Goal: Information Seeking & Learning: Learn about a topic

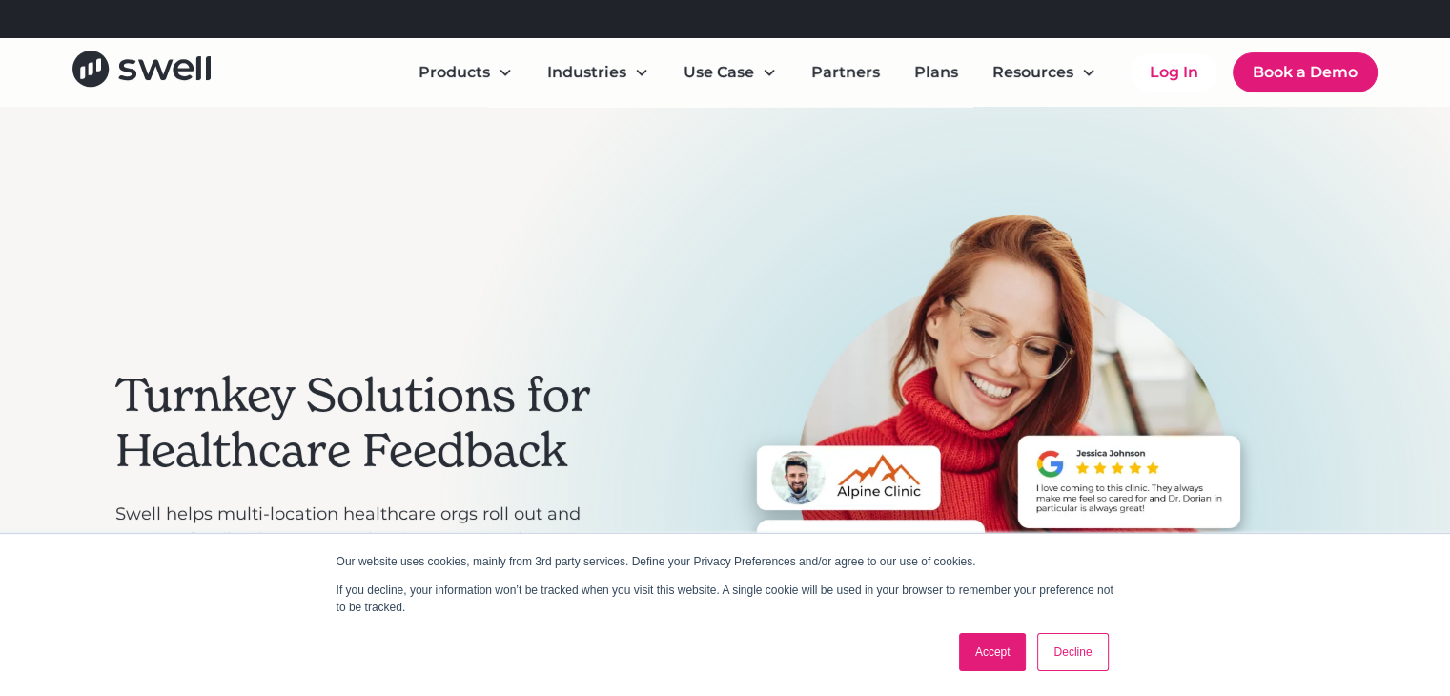
click at [993, 651] on link "Accept" at bounding box center [993, 652] width 68 height 38
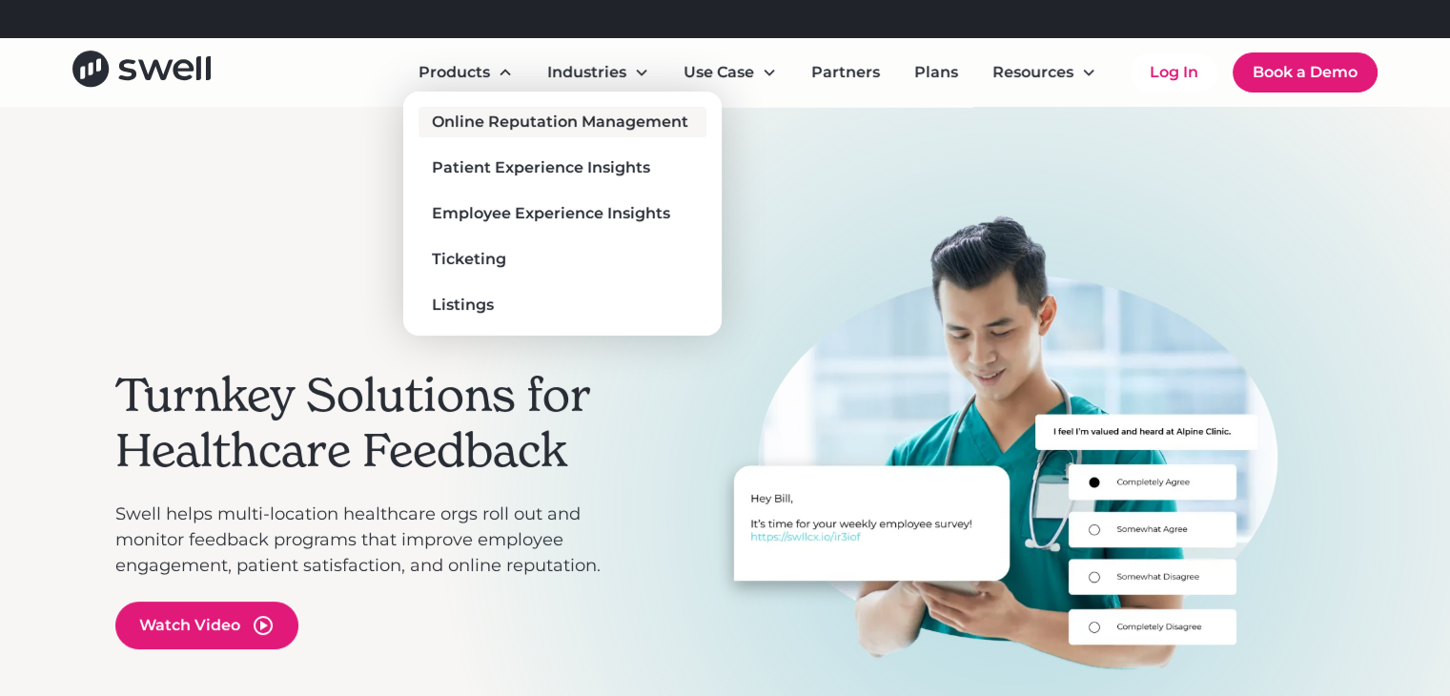
click at [506, 124] on div "Online Reputation Management" at bounding box center [560, 122] width 256 height 23
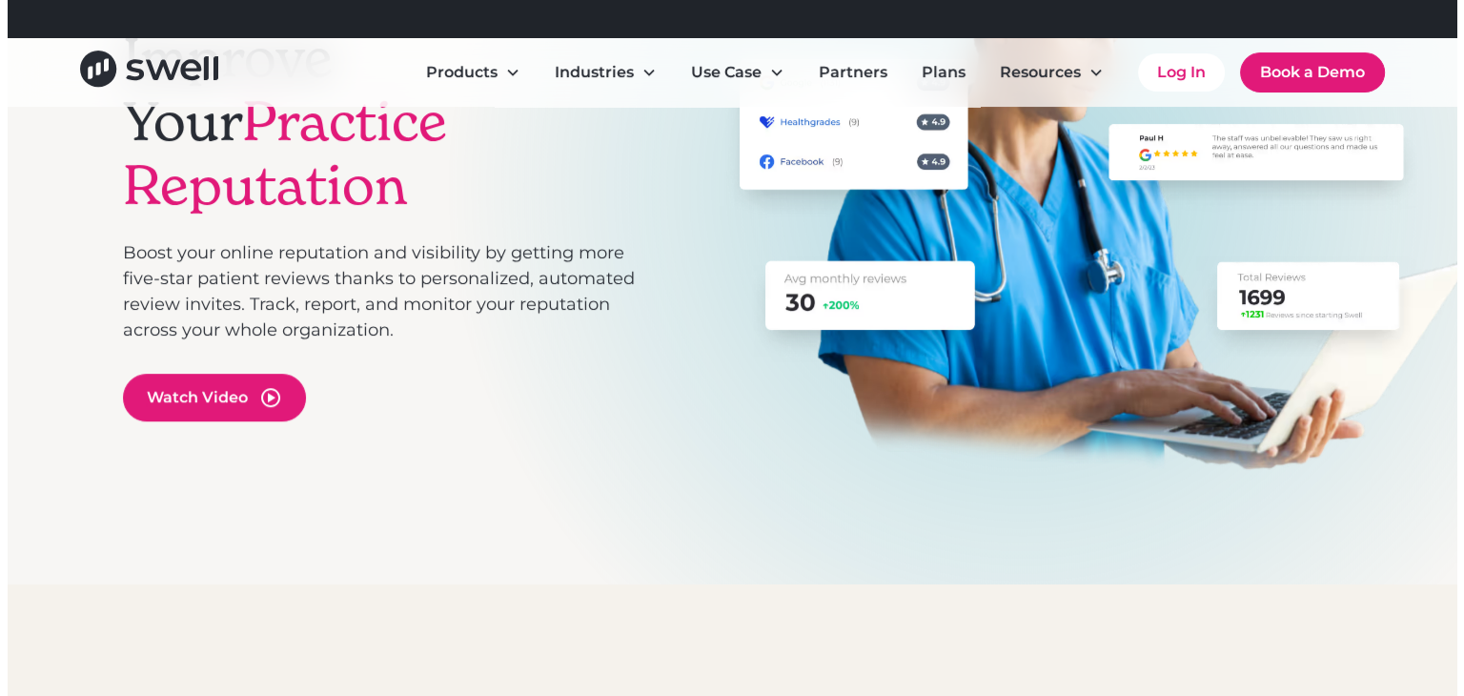
scroll to position [310, 0]
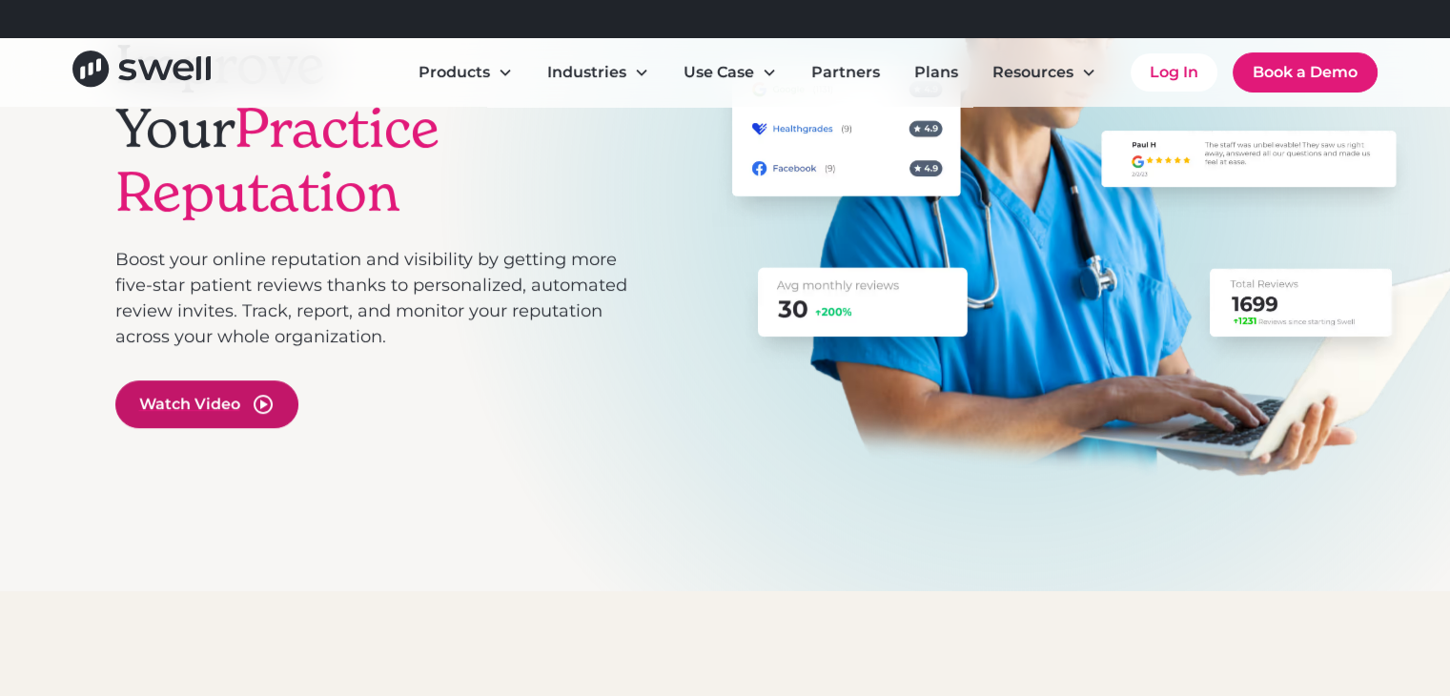
click at [205, 393] on div "Watch Video" at bounding box center [189, 404] width 101 height 23
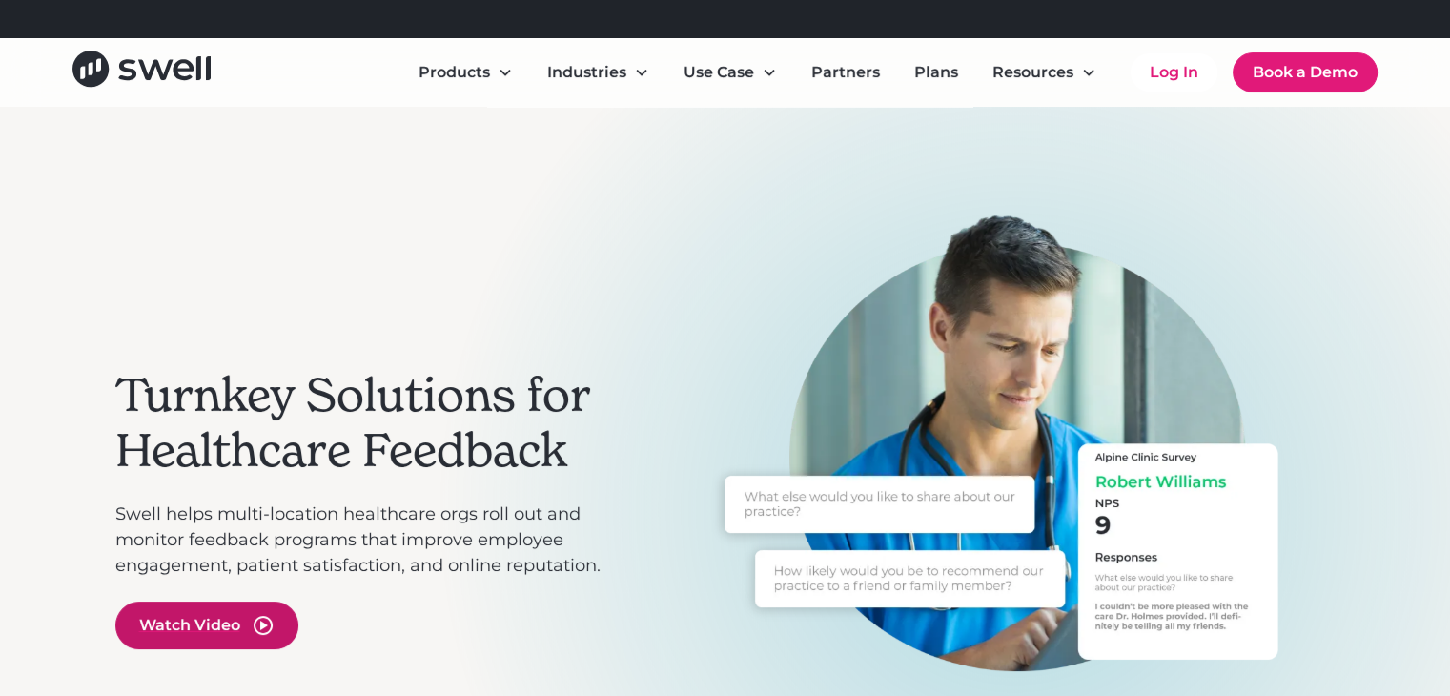
click at [198, 630] on div "Watch Video" at bounding box center [189, 625] width 101 height 23
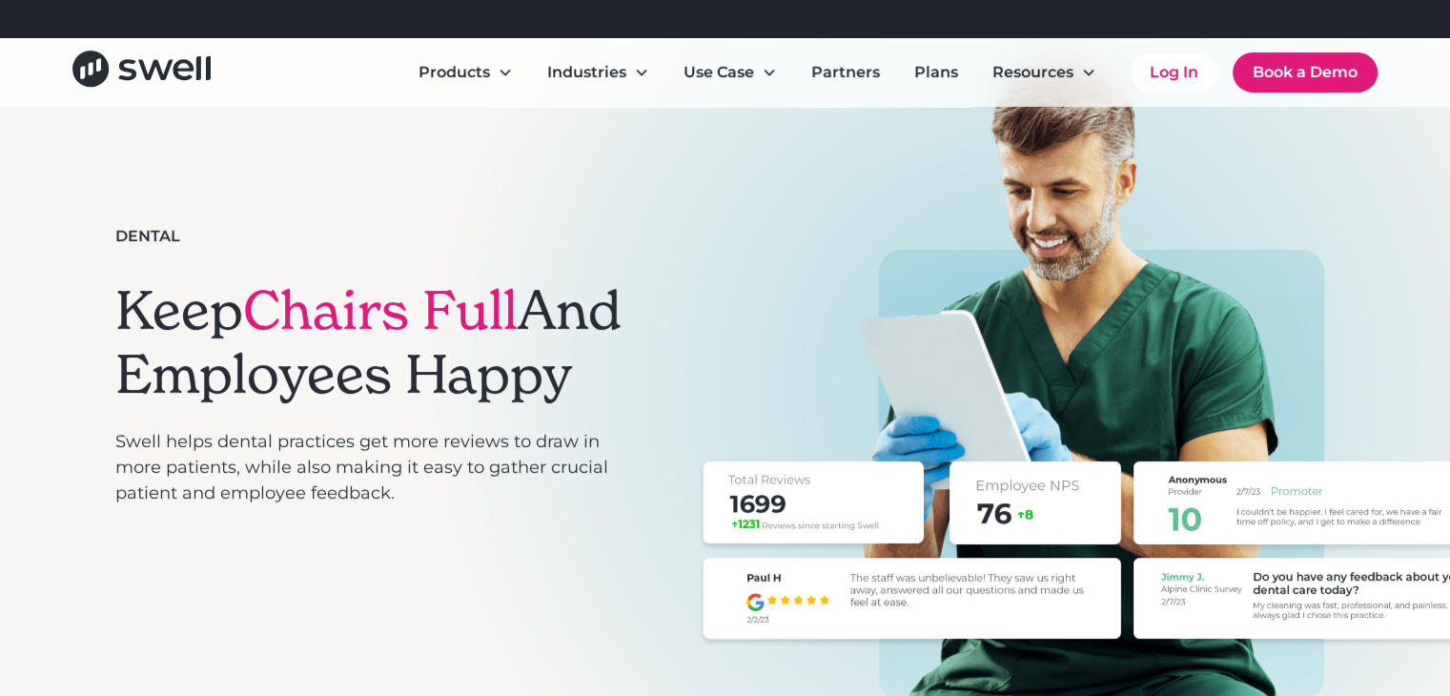
scroll to position [153, 0]
click at [793, 383] on img at bounding box center [1100, 380] width 813 height 638
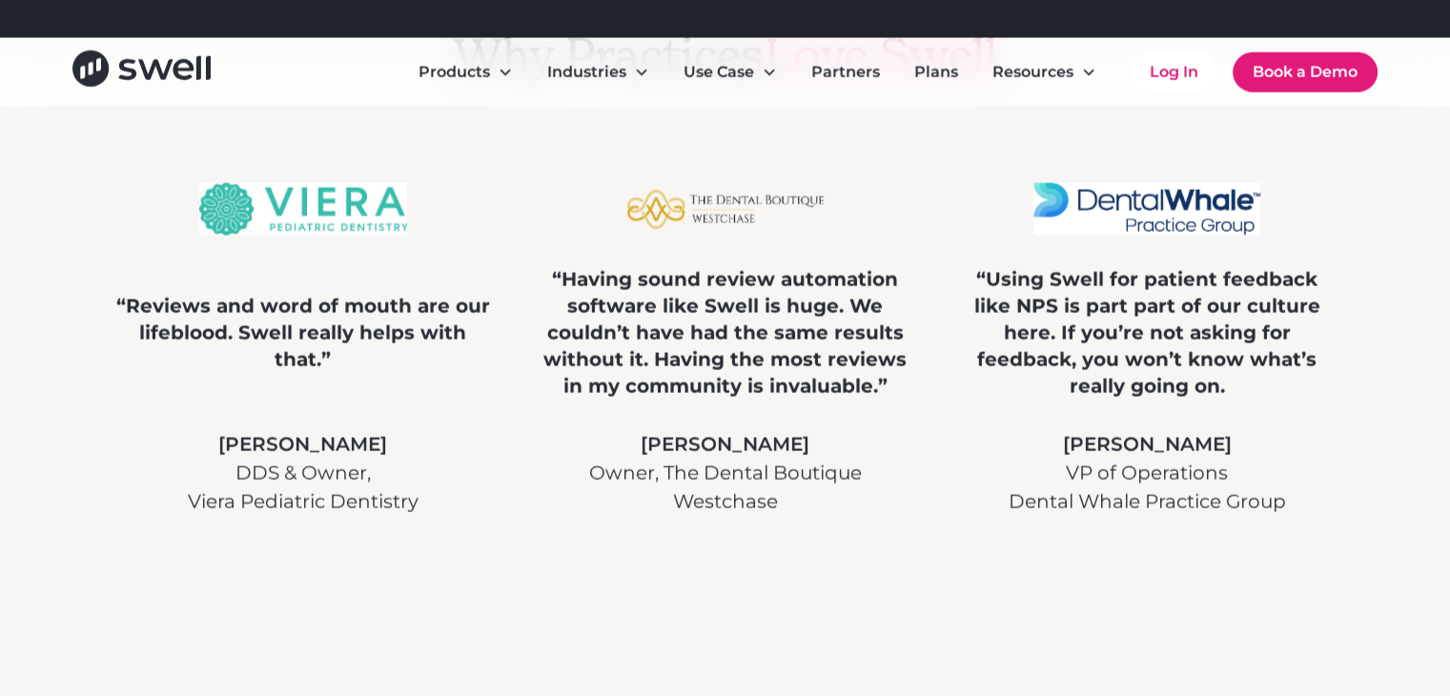
scroll to position [4805, 0]
